Goal: Information Seeking & Learning: Learn about a topic

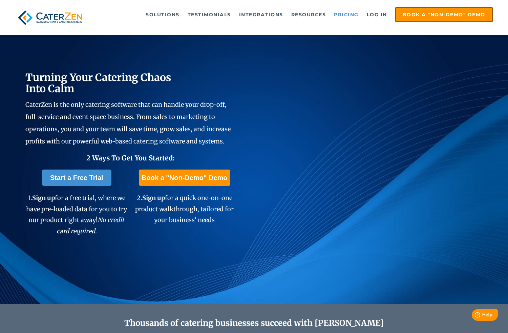
click at [343, 14] on link "Pricing" at bounding box center [346, 15] width 31 height 14
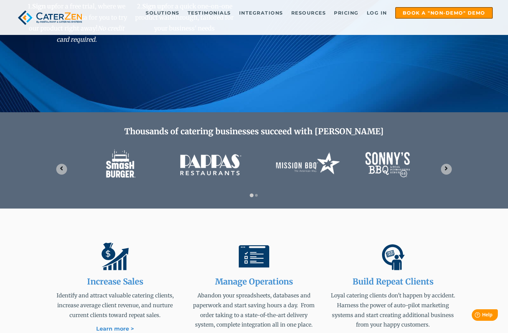
scroll to position [203, 0]
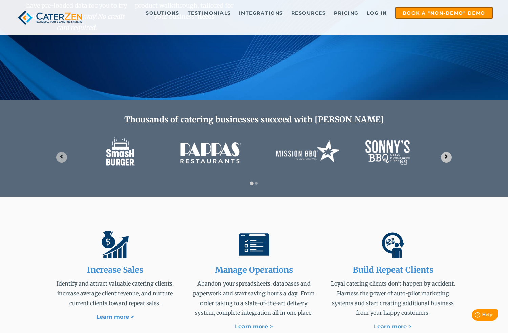
click at [444, 155] on icon "Next slide" at bounding box center [446, 156] width 6 height 6
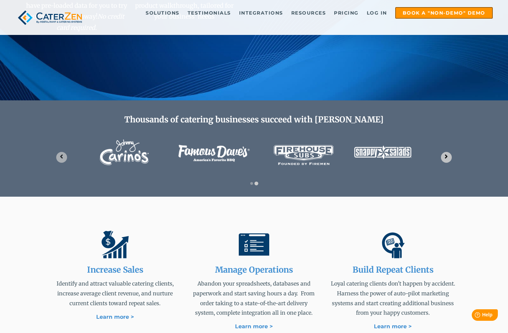
click at [444, 155] on icon "Go to first slide" at bounding box center [446, 156] width 6 height 6
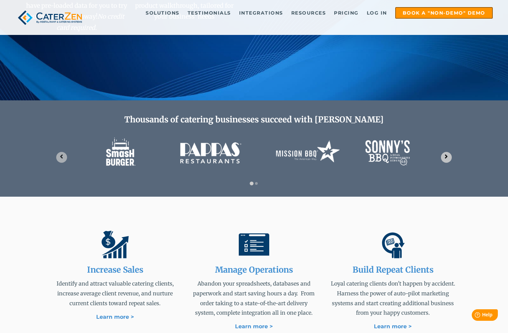
click at [444, 155] on icon "Next slide" at bounding box center [446, 156] width 6 height 6
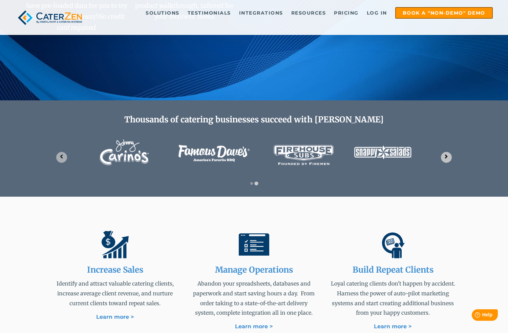
click at [444, 155] on icon "Go to first slide" at bounding box center [446, 156] width 6 height 6
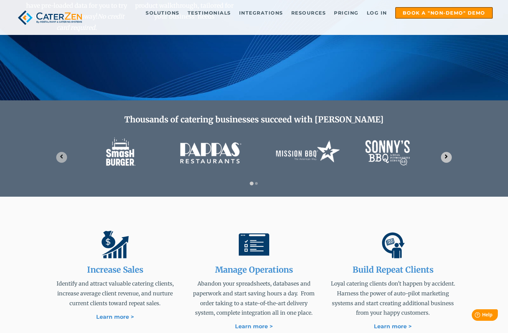
click at [444, 155] on icon "Next slide" at bounding box center [446, 156] width 6 height 6
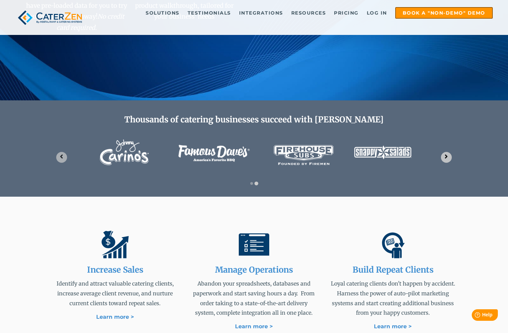
click at [444, 155] on icon "Go to first slide" at bounding box center [446, 156] width 6 height 6
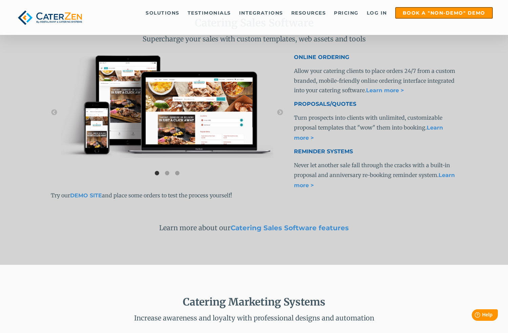
scroll to position [1118, 0]
